Goal: Information Seeking & Learning: Learn about a topic

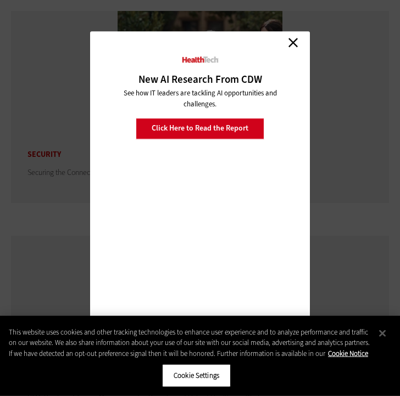
scroll to position [2444, 0]
click at [297, 51] on link "Close" at bounding box center [292, 43] width 16 height 16
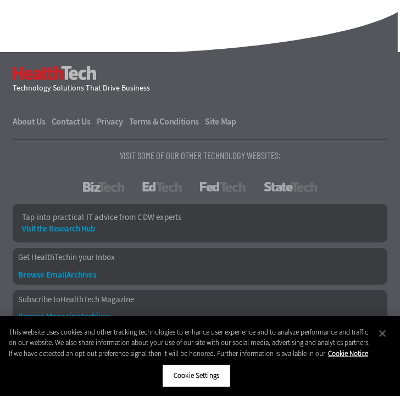
scroll to position [0, 0]
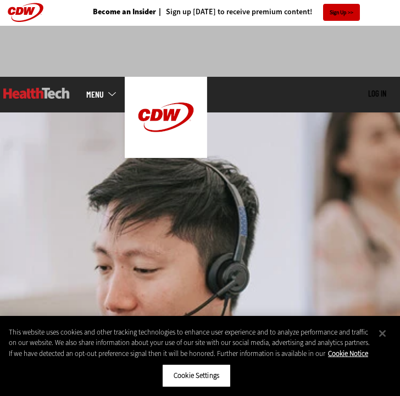
scroll to position [2, 0]
